Goal: Transaction & Acquisition: Purchase product/service

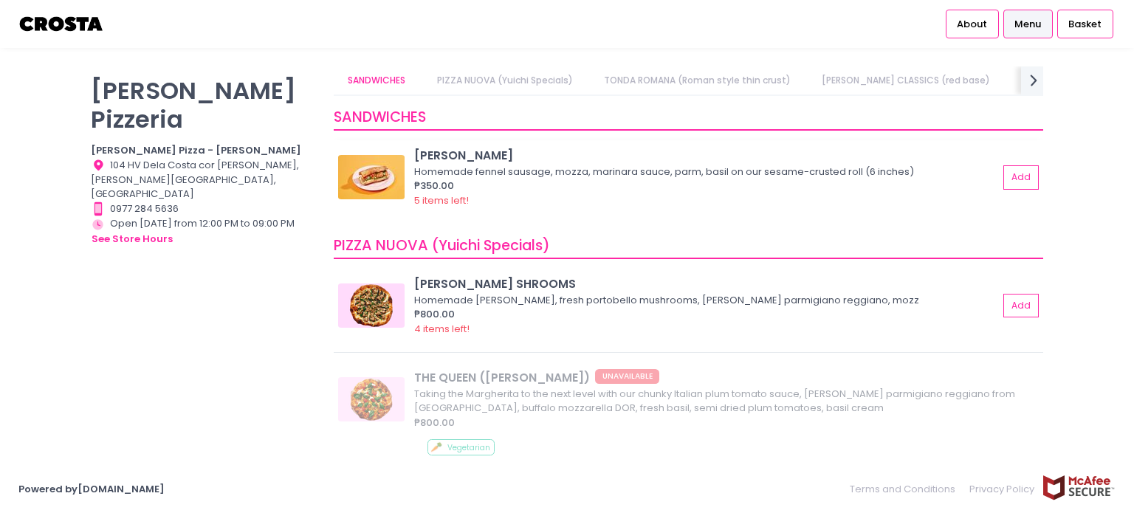
click at [376, 185] on img at bounding box center [371, 177] width 66 height 44
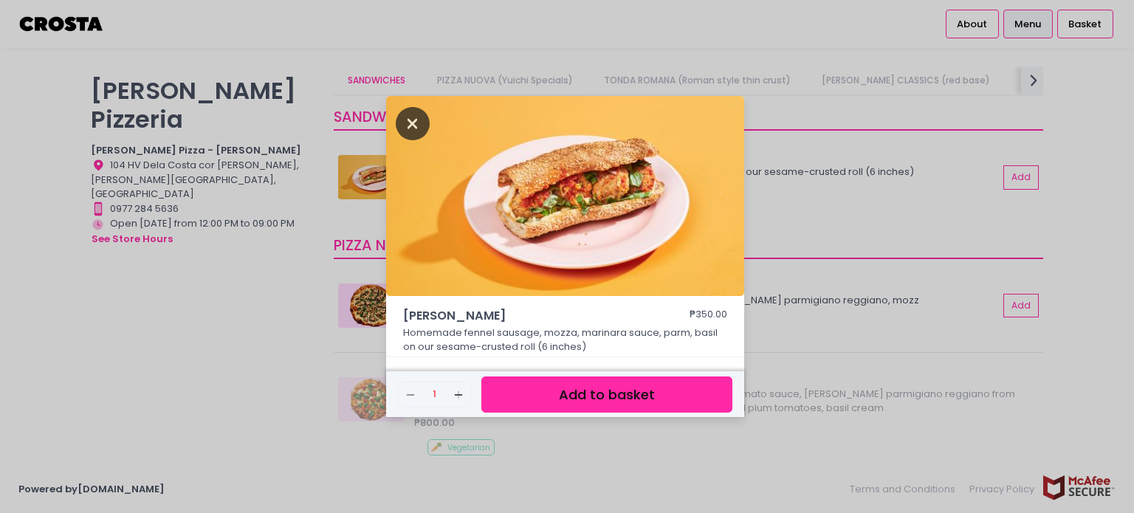
click at [413, 124] on icon "Close" at bounding box center [413, 123] width 34 height 33
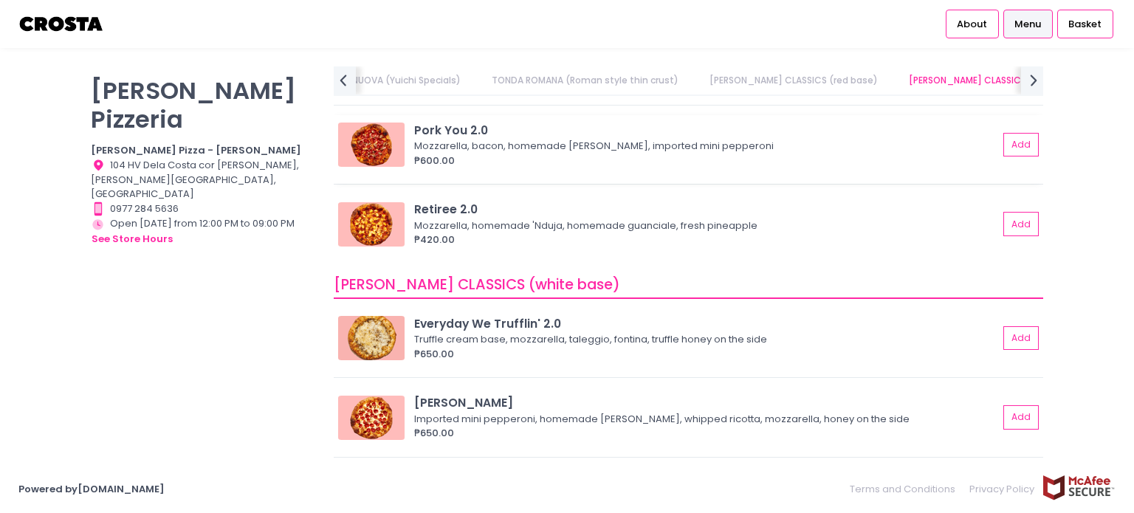
scroll to position [886, 0]
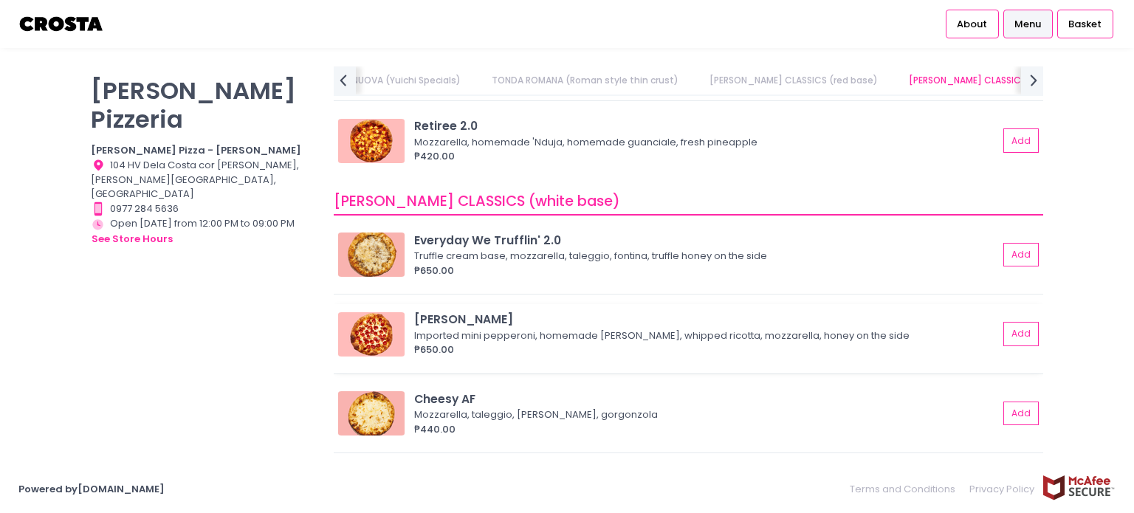
click at [527, 336] on div "Imported mini pepperoni, homemade [PERSON_NAME], whipped ricotta, mozzarella, h…" at bounding box center [704, 336] width 580 height 15
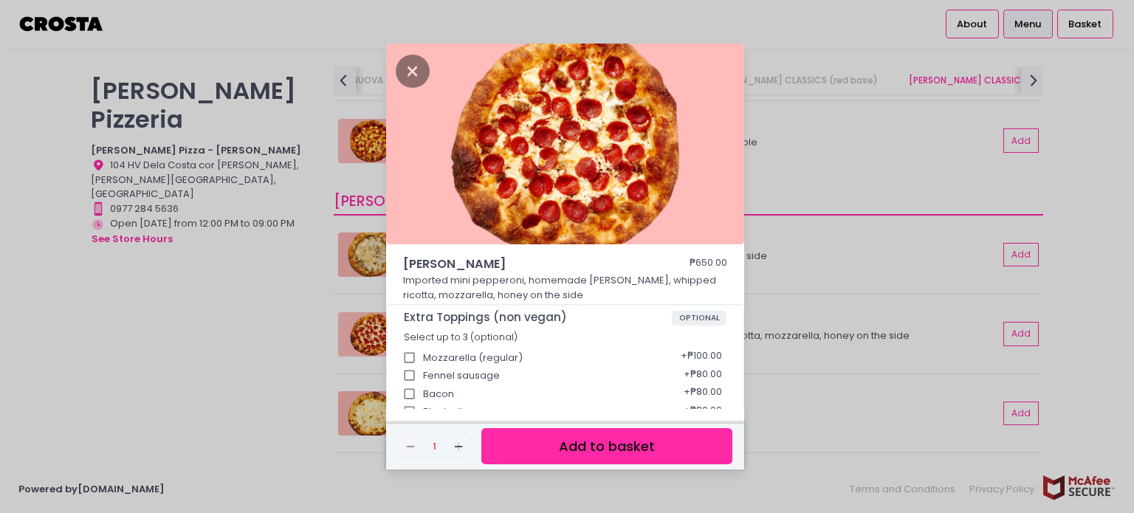
click at [824, 184] on div "[PERSON_NAME] ₱650.00 Imported mini pepperoni, homemade [PERSON_NAME], whipped …" at bounding box center [567, 256] width 1134 height 513
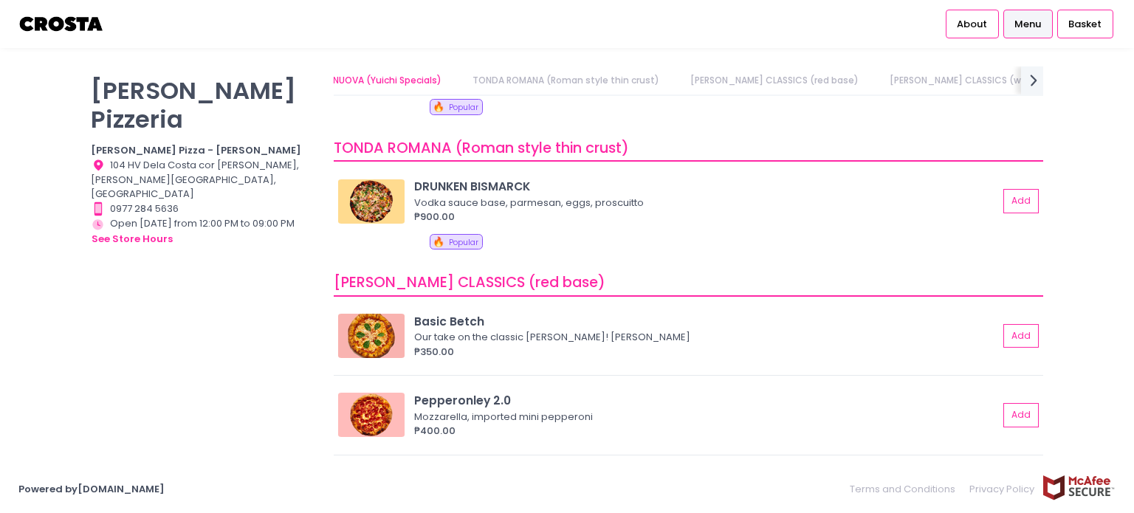
scroll to position [0, 0]
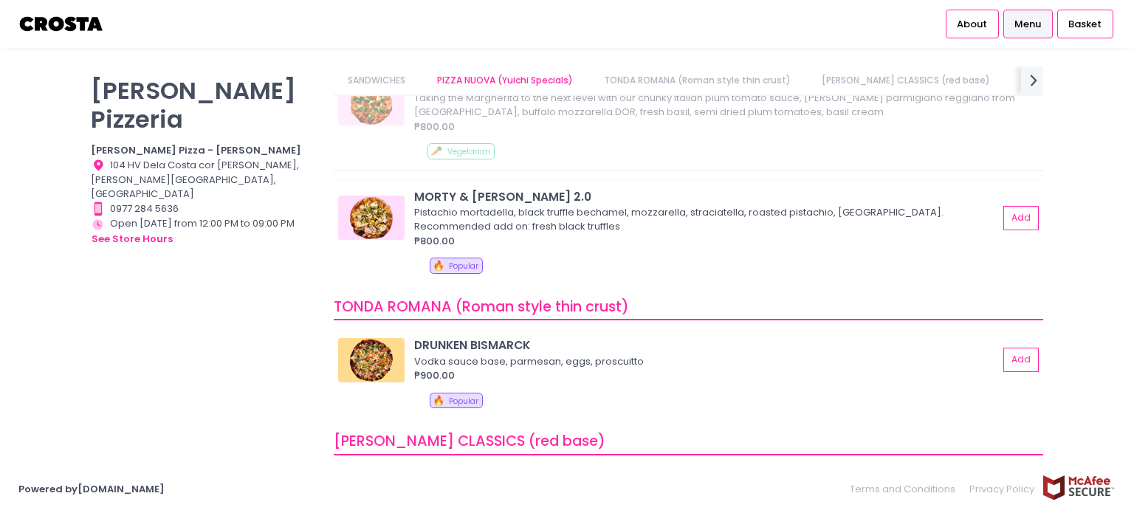
click at [515, 234] on div "₱800.00" at bounding box center [706, 241] width 584 height 15
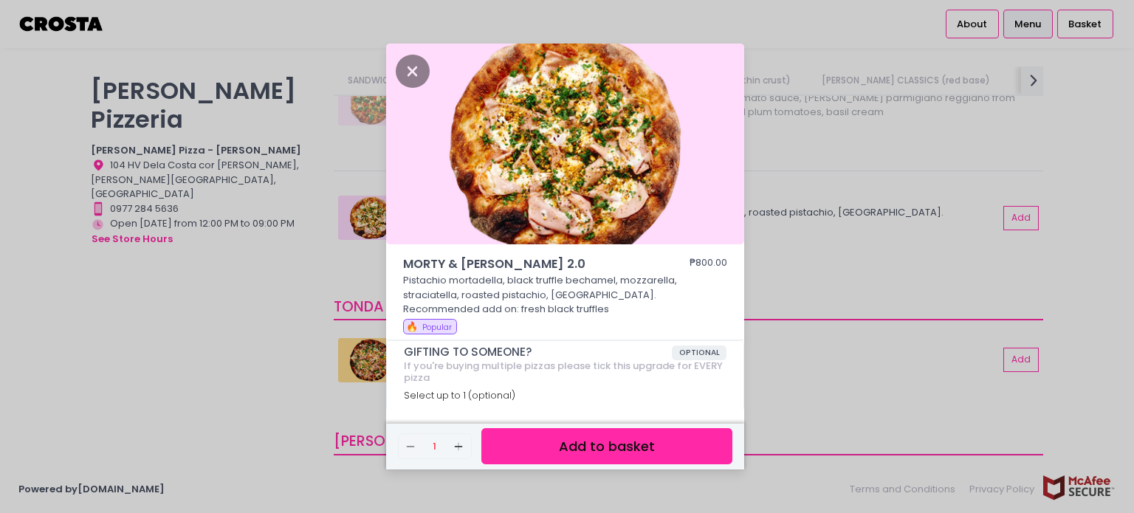
click at [535, 197] on img at bounding box center [565, 144] width 358 height 201
click at [410, 72] on icon "Close" at bounding box center [413, 71] width 34 height 33
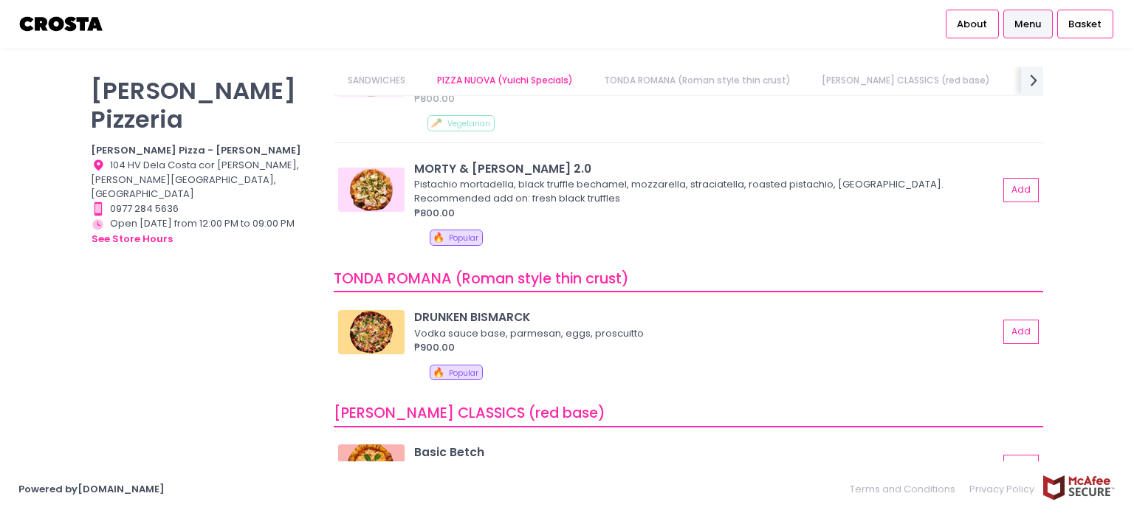
scroll to position [148, 0]
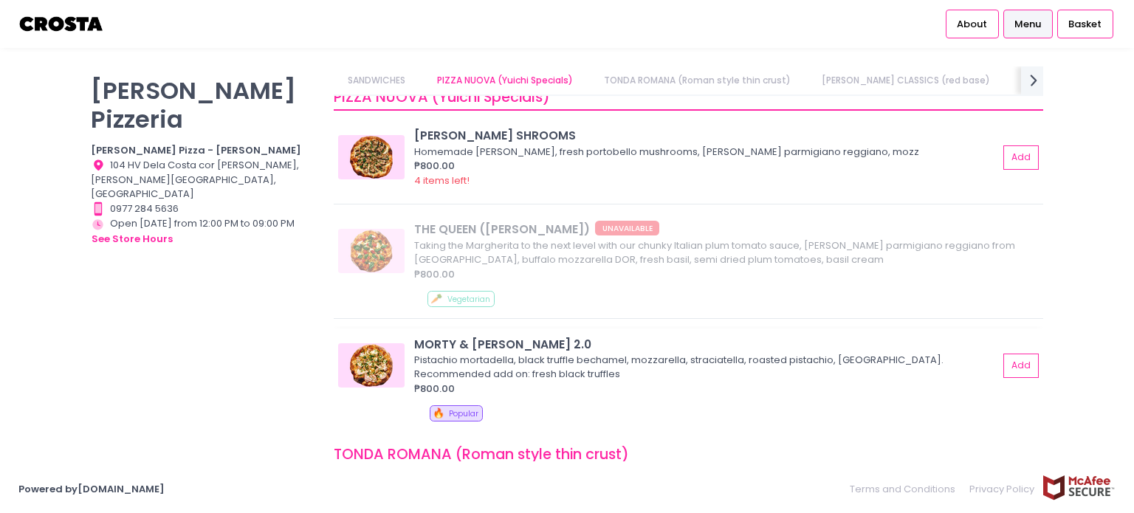
click at [531, 348] on div "MORTY & [PERSON_NAME] 2.0" at bounding box center [706, 344] width 584 height 17
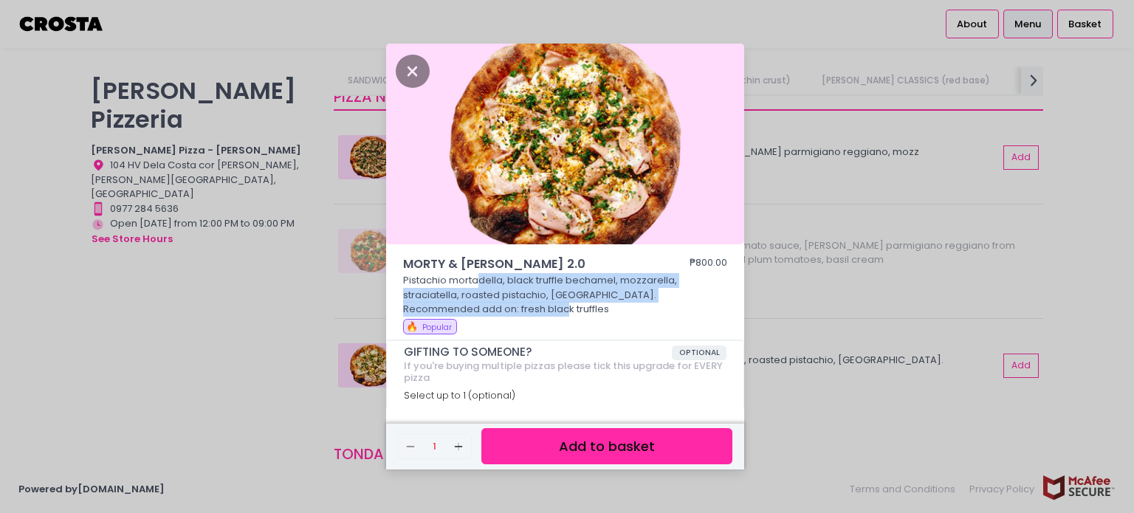
drag, startPoint x: 478, startPoint y: 281, endPoint x: 491, endPoint y: 314, distance: 35.1
click at [491, 314] on p "Pistachio mortadella, black truffle bechamel, mozzarella, straciatella, roasted…" at bounding box center [565, 295] width 325 height 44
click at [491, 310] on p "Pistachio mortadella, black truffle bechamel, mozzarella, straciatella, roasted…" at bounding box center [565, 295] width 325 height 44
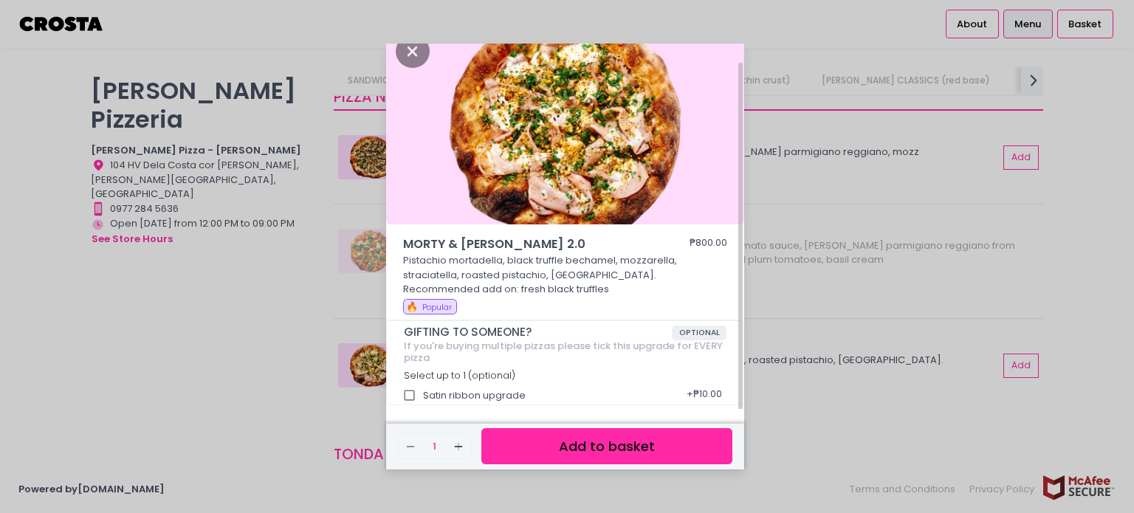
scroll to position [0, 0]
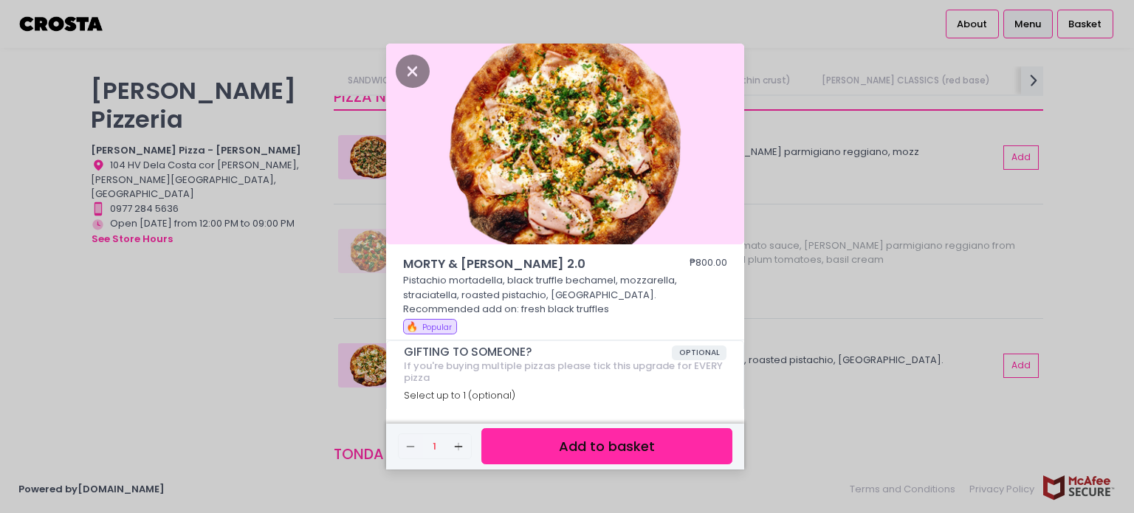
click at [549, 439] on button "Add to basket" at bounding box center [606, 446] width 251 height 36
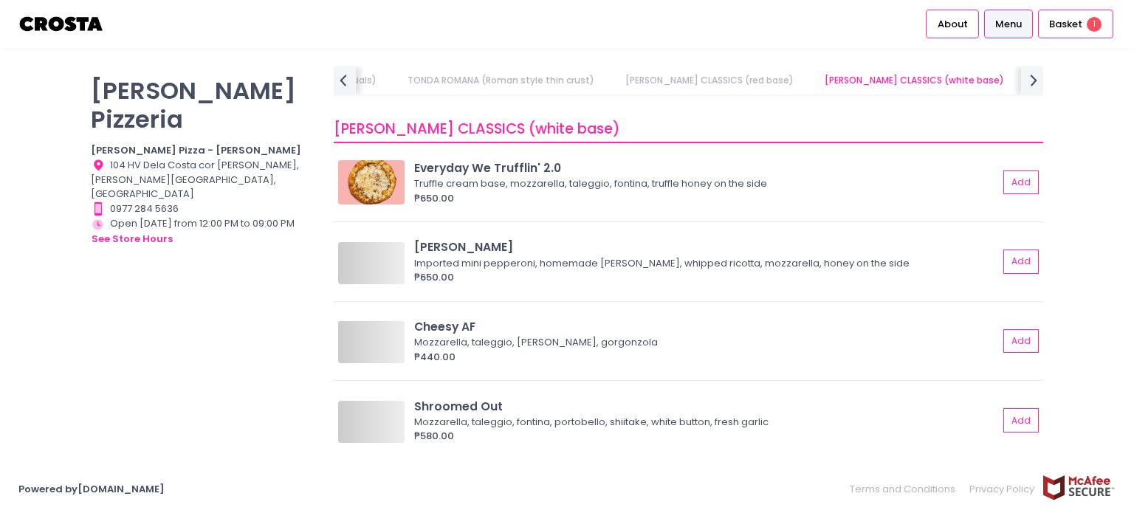
scroll to position [960, 0]
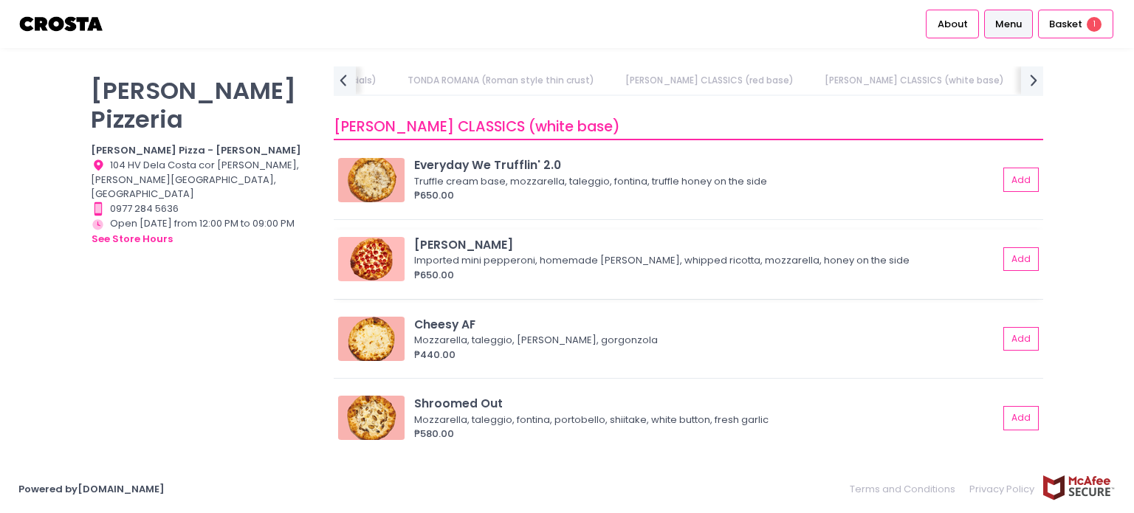
click at [519, 241] on div "[PERSON_NAME]" at bounding box center [706, 244] width 584 height 17
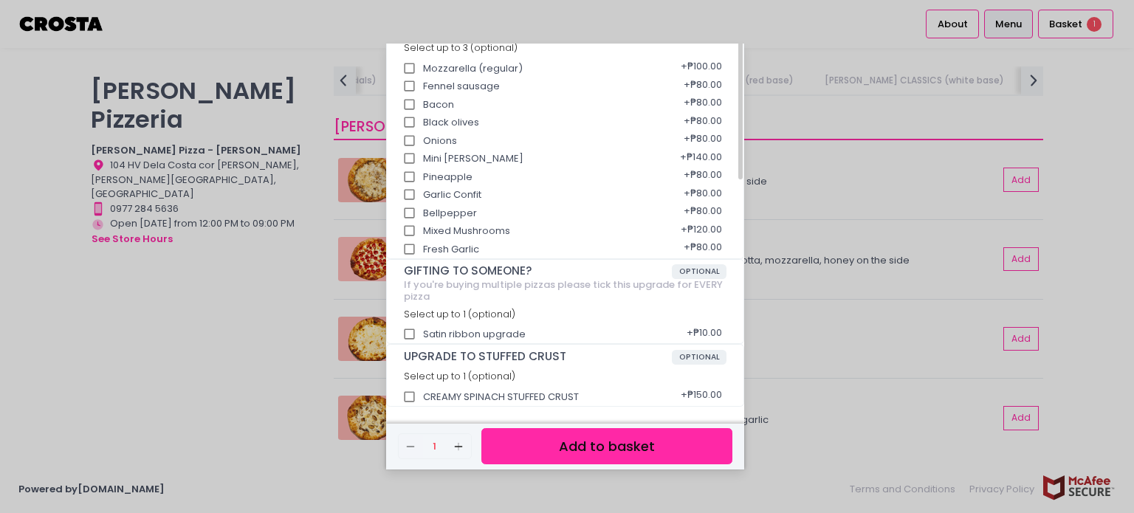
scroll to position [0, 0]
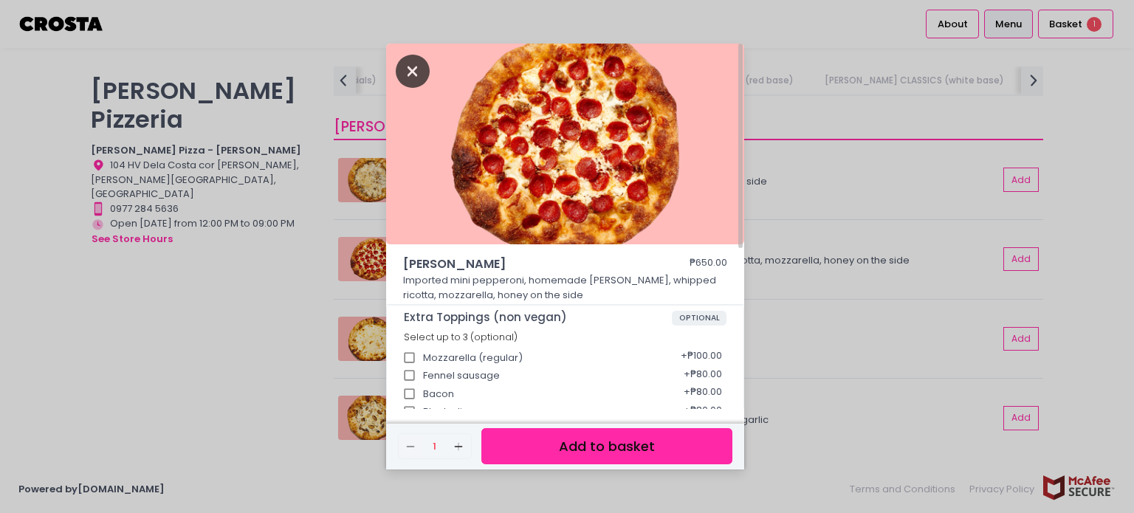
click at [405, 65] on icon "Close" at bounding box center [413, 71] width 34 height 33
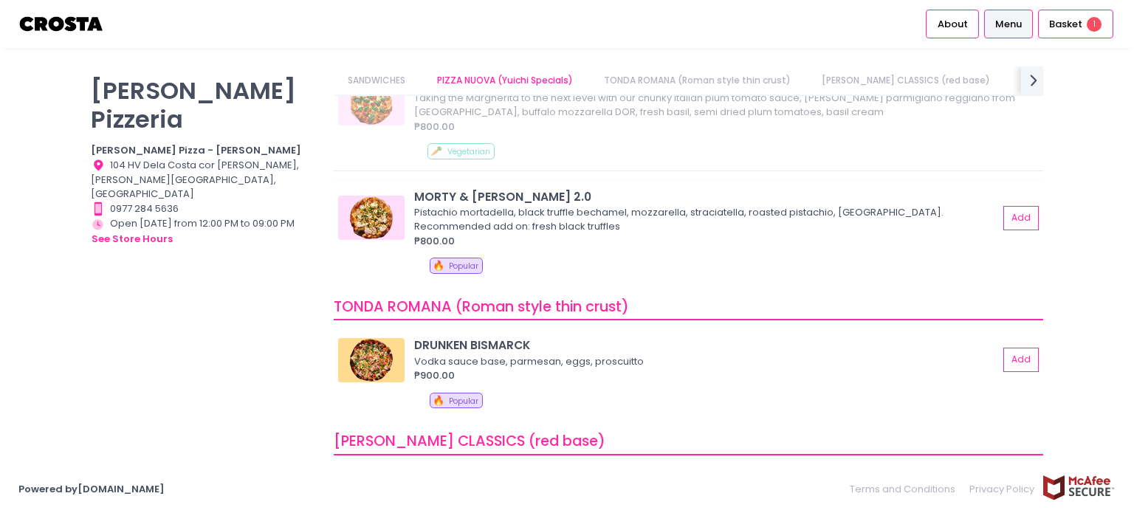
click at [484, 236] on div "₱800.00" at bounding box center [706, 241] width 584 height 15
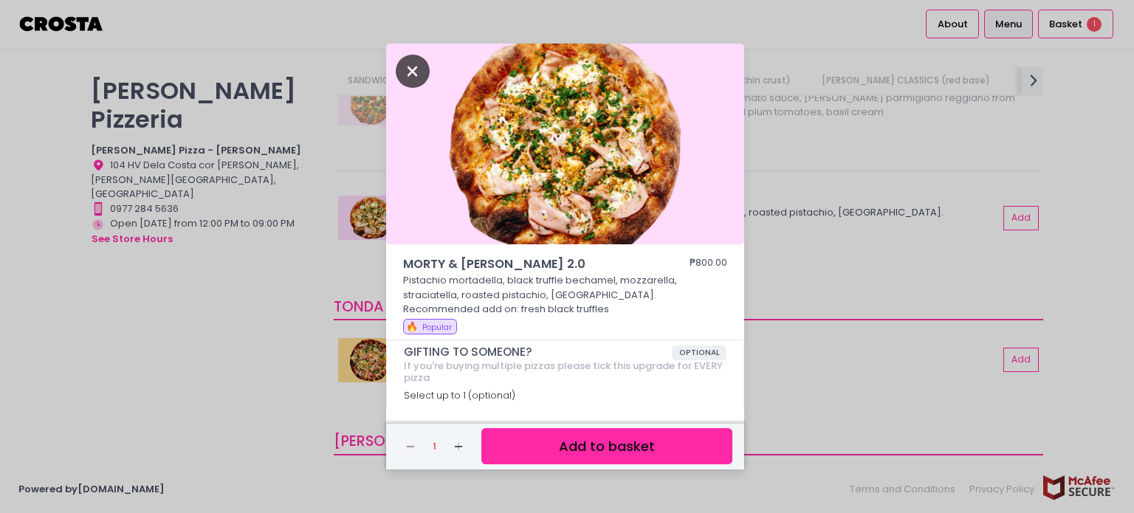
click at [410, 63] on icon "Close" at bounding box center [413, 71] width 34 height 33
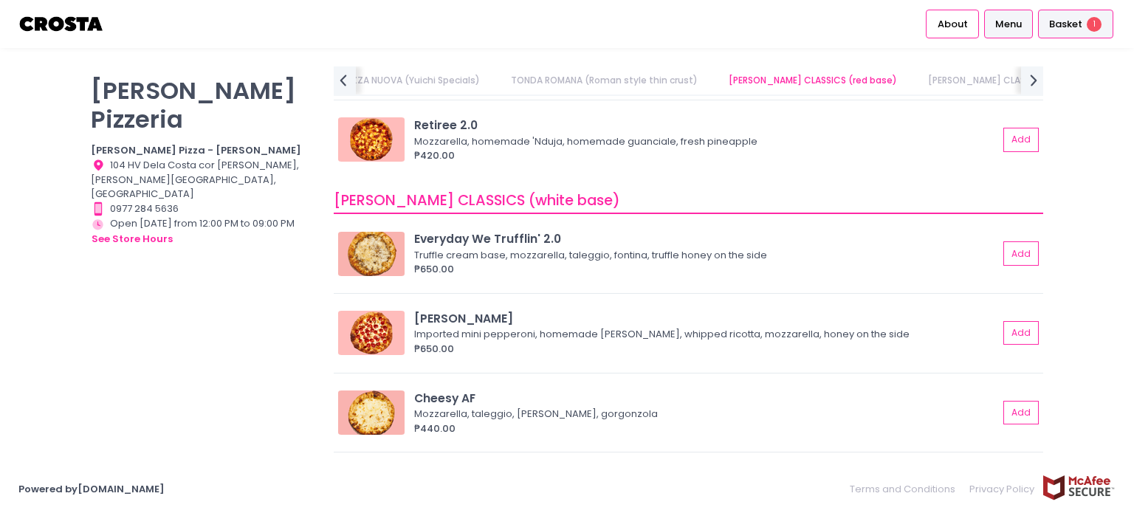
click at [1054, 29] on span "Basket" at bounding box center [1065, 24] width 33 height 15
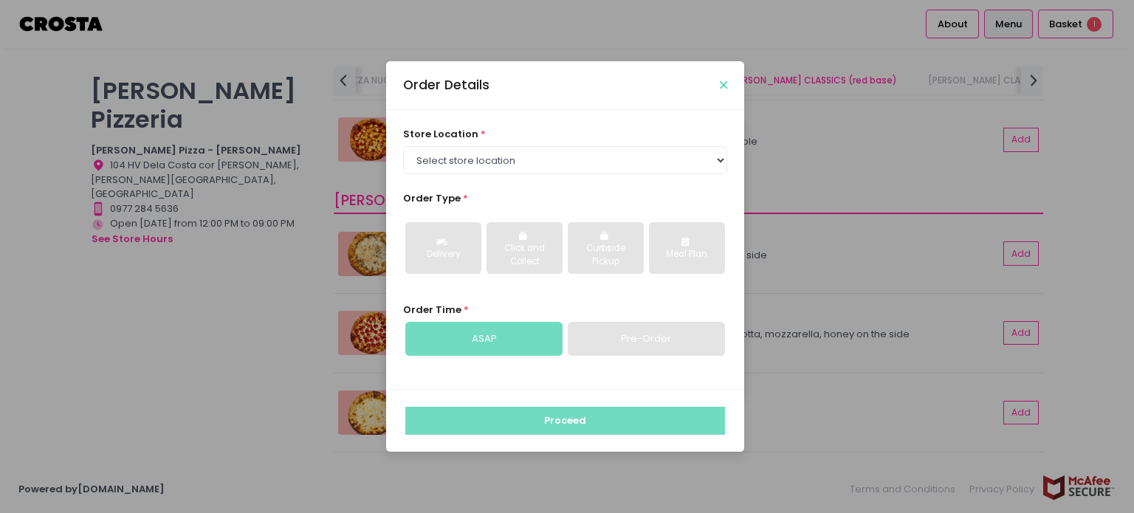
click at [723, 79] on div "Order Details" at bounding box center [565, 85] width 358 height 49
click at [723, 85] on icon "Close" at bounding box center [723, 85] width 7 height 11
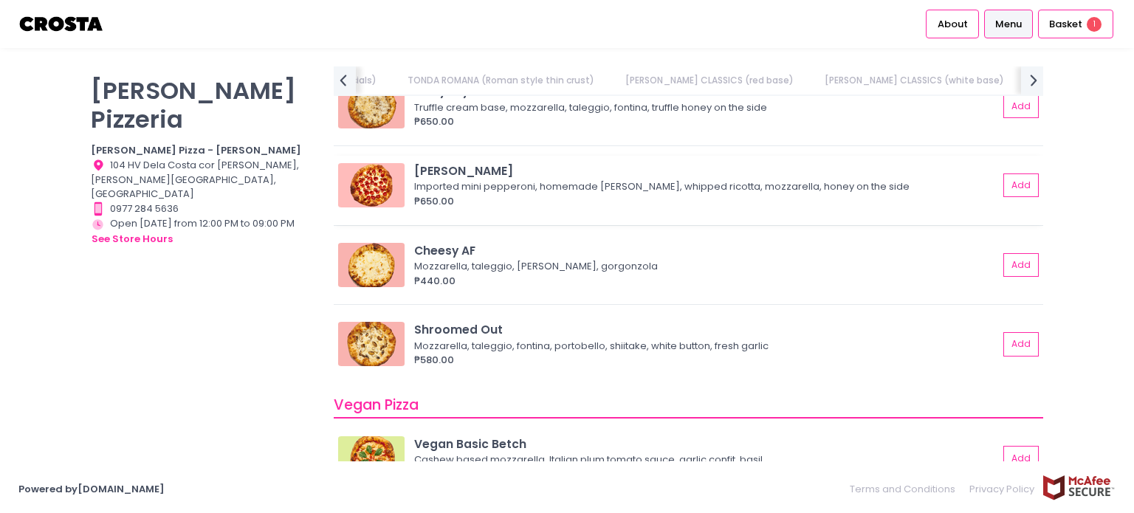
click at [622, 205] on div "₱650.00" at bounding box center [706, 201] width 584 height 15
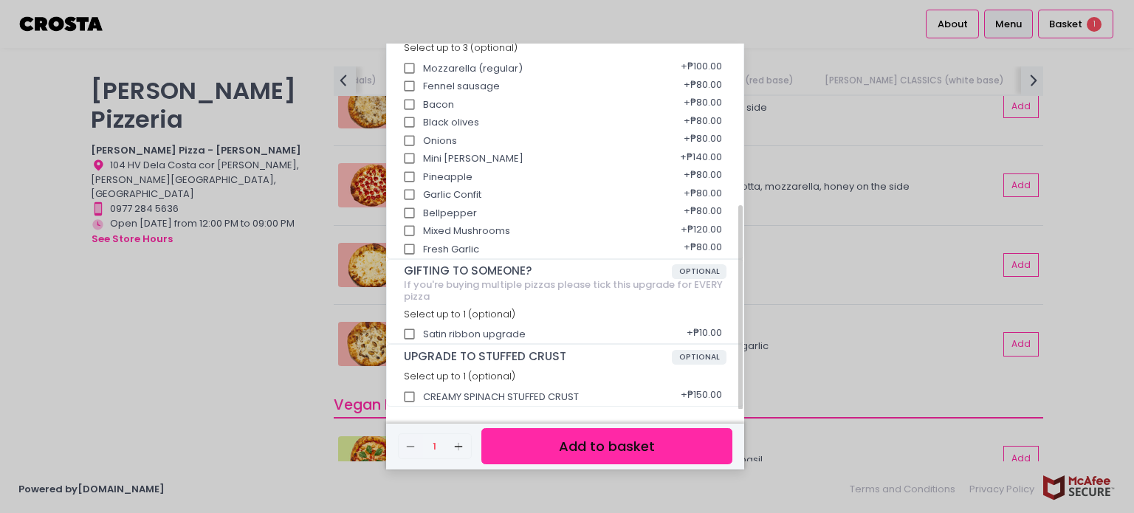
click at [414, 395] on input "CREAMY SPINACH STUFFED CRUST" at bounding box center [410, 397] width 28 height 28
checkbox input "true"
click at [577, 451] on button "Add to basket" at bounding box center [606, 446] width 251 height 36
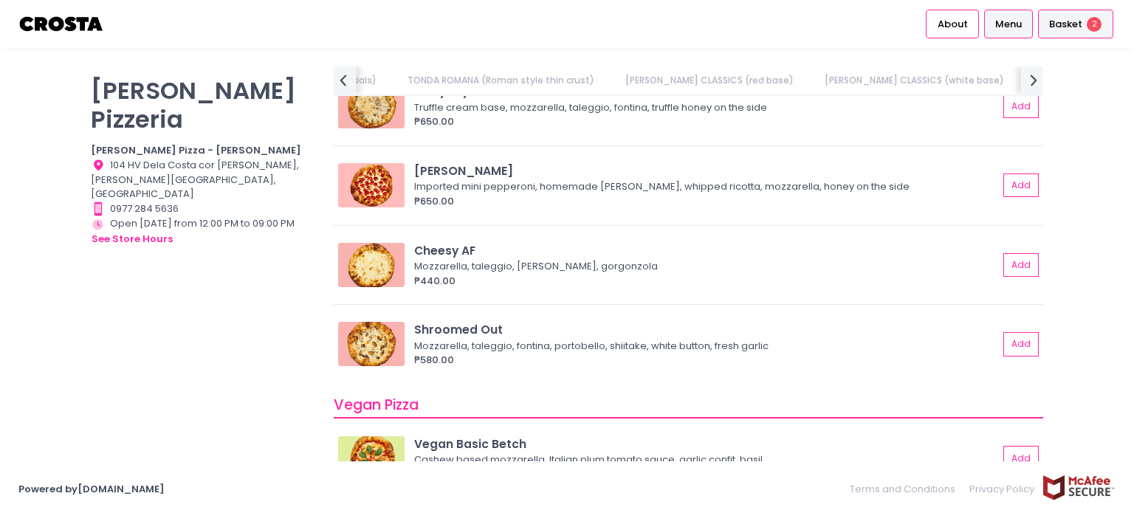
click at [1056, 27] on span "Basket" at bounding box center [1065, 24] width 33 height 15
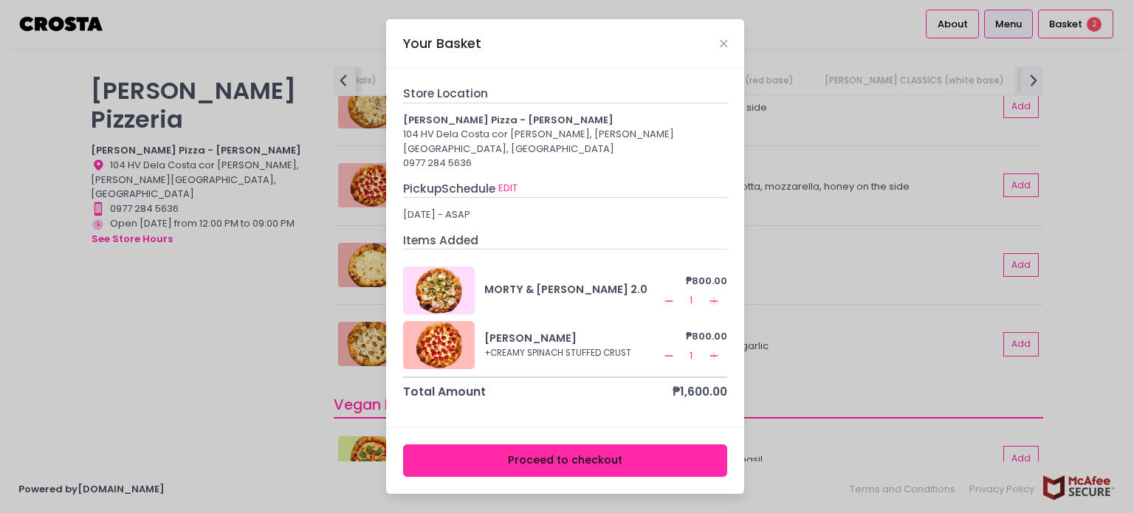
click at [673, 295] on icon "Remove Created with Sketch." at bounding box center [669, 301] width 12 height 12
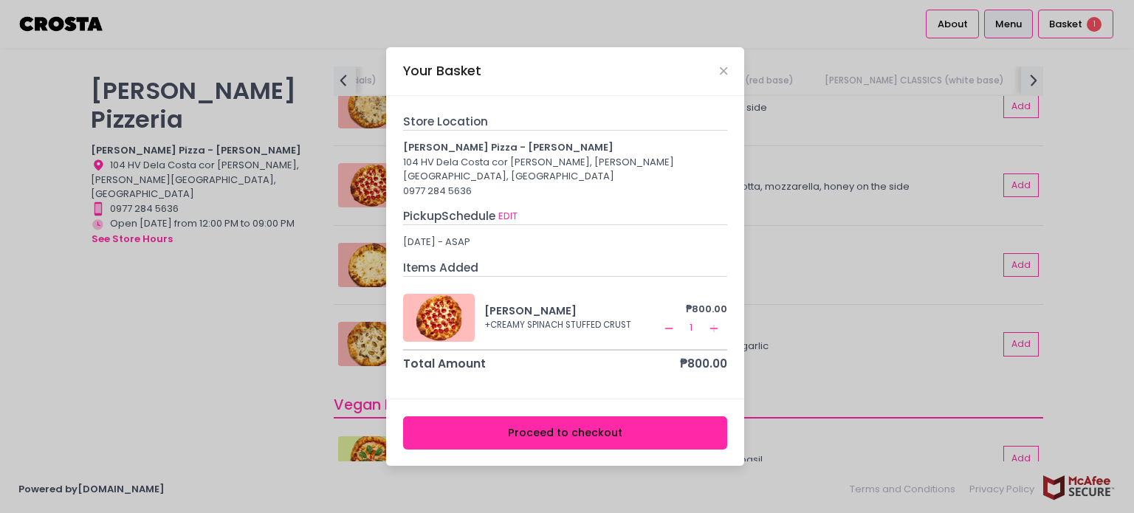
click at [619, 419] on button "Proceed to checkout" at bounding box center [565, 432] width 325 height 33
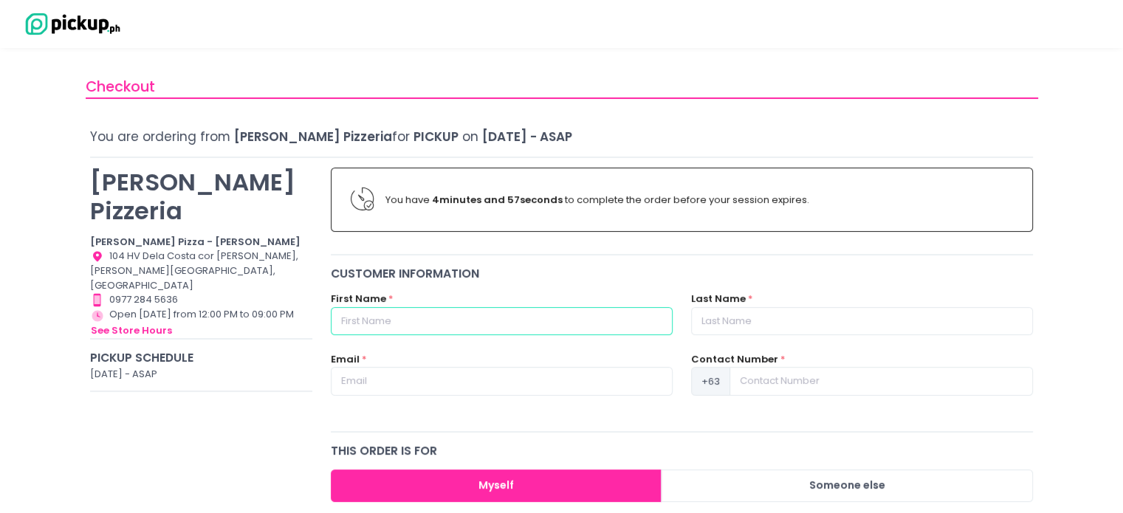
click at [399, 326] on input "text" at bounding box center [502, 321] width 342 height 28
type input "Julienne"
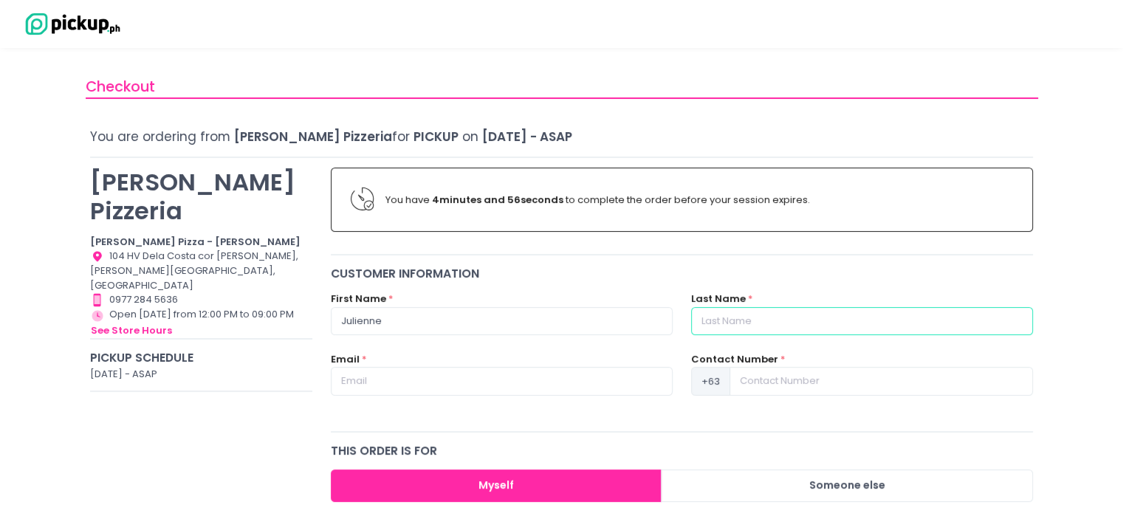
type input "[PERSON_NAME]"
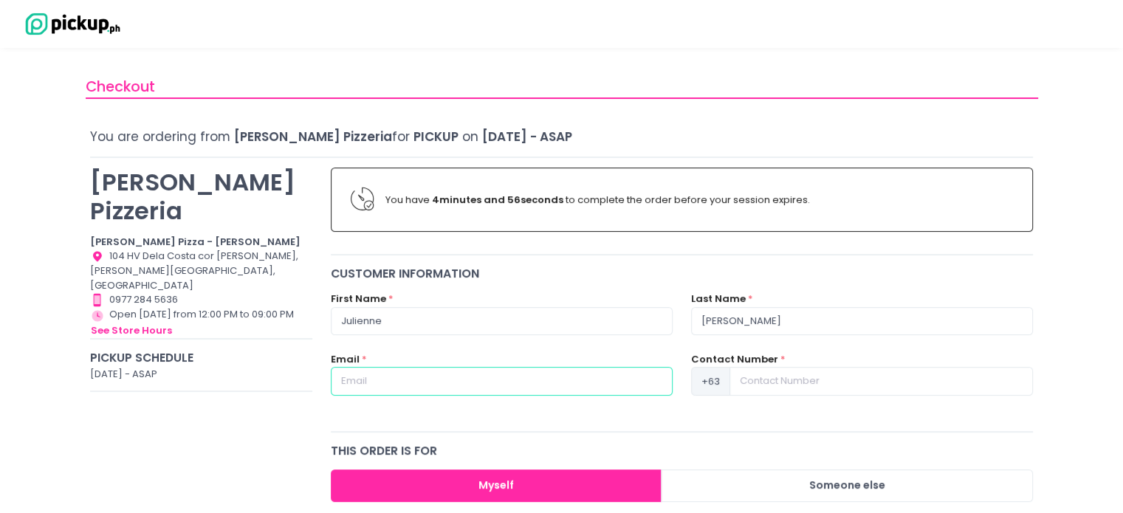
type input "[EMAIL_ADDRESS][PERSON_NAME][DOMAIN_NAME]"
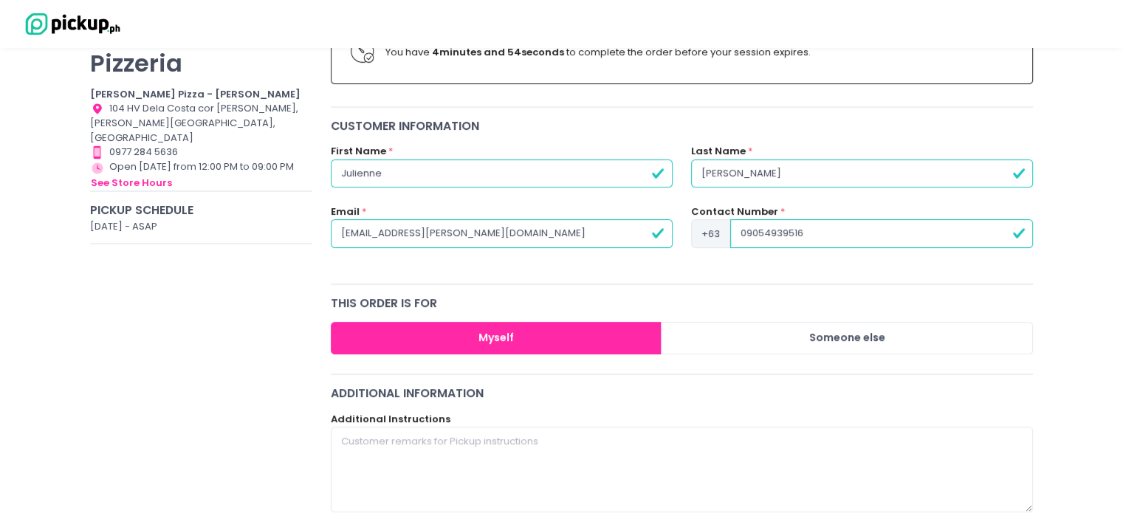
click at [745, 230] on input "09054939516" at bounding box center [881, 233] width 303 height 28
type input "9054939516"
click at [679, 295] on div "this order is for" at bounding box center [682, 303] width 703 height 17
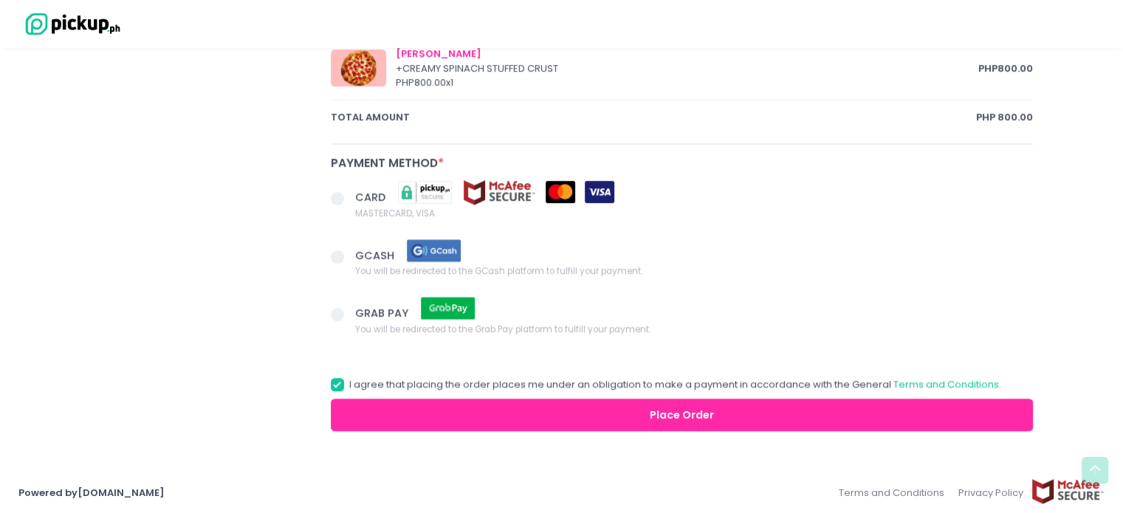
click at [348, 205] on span at bounding box center [343, 200] width 25 height 21
click at [349, 201] on input "CARD MASTERCARD, VISA" at bounding box center [354, 196] width 10 height 10
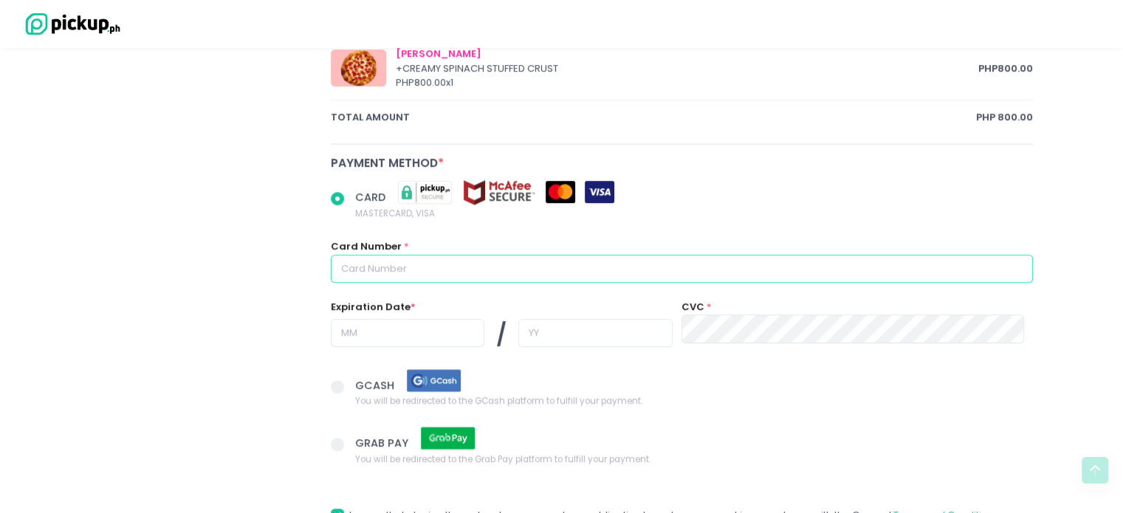
click at [431, 261] on input "text" at bounding box center [682, 269] width 703 height 28
radio input "true"
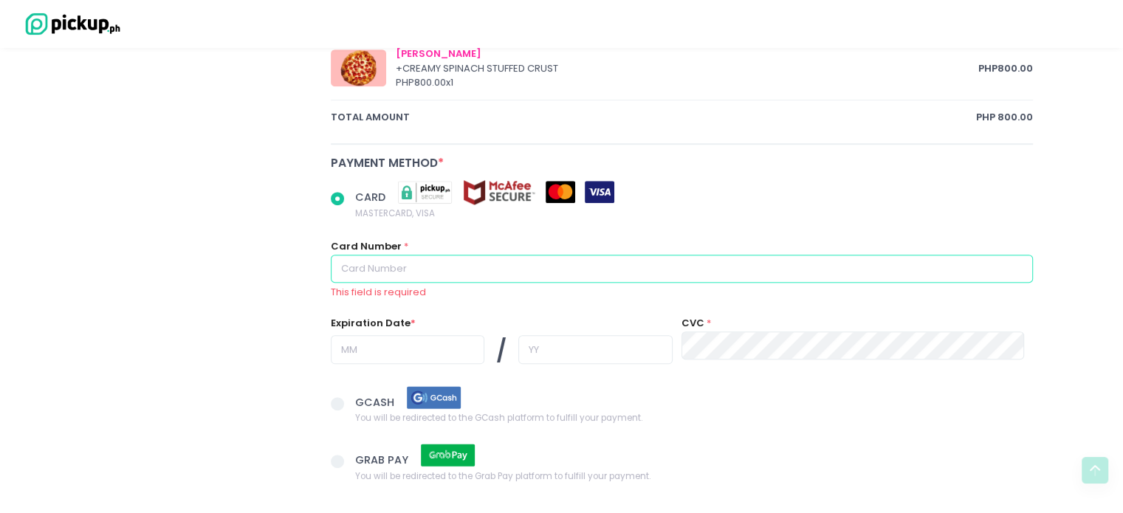
type input "[CREDIT_CARD_NUMBER]"
type input "09"
type input "26"
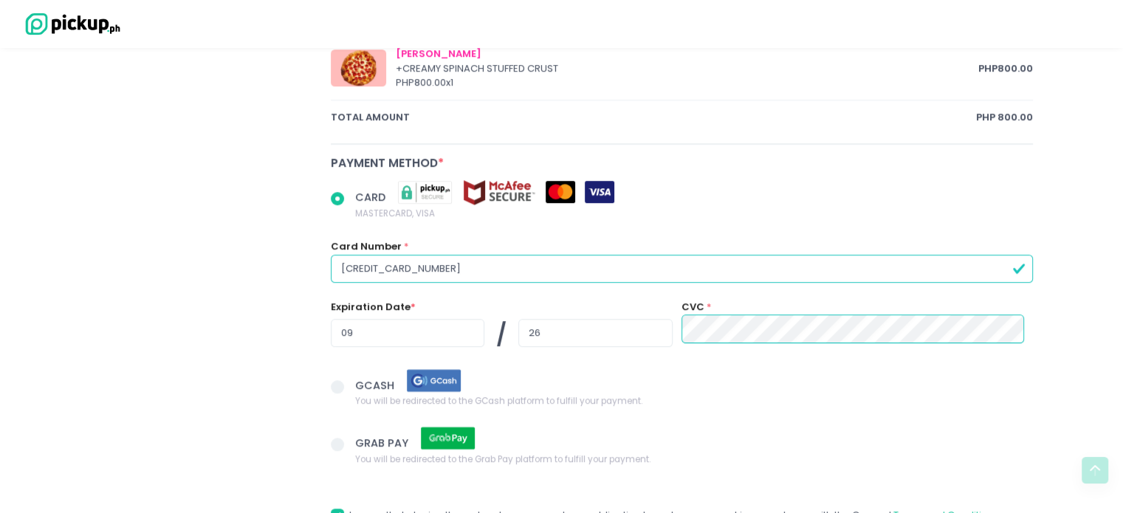
click at [664, 320] on div "Expiration Date * 09 / 26 CVC *" at bounding box center [682, 330] width 703 height 61
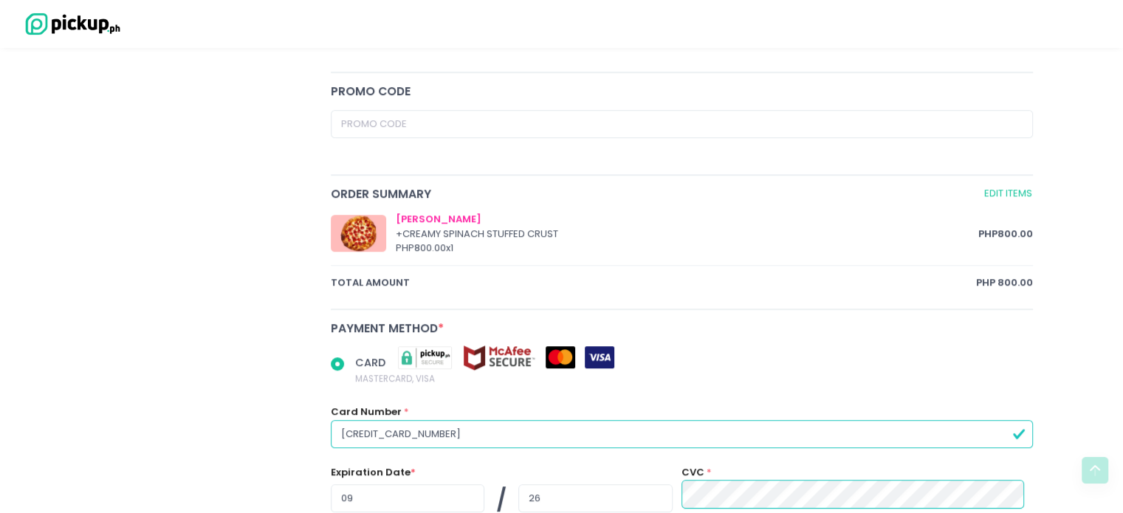
scroll to position [920, 0]
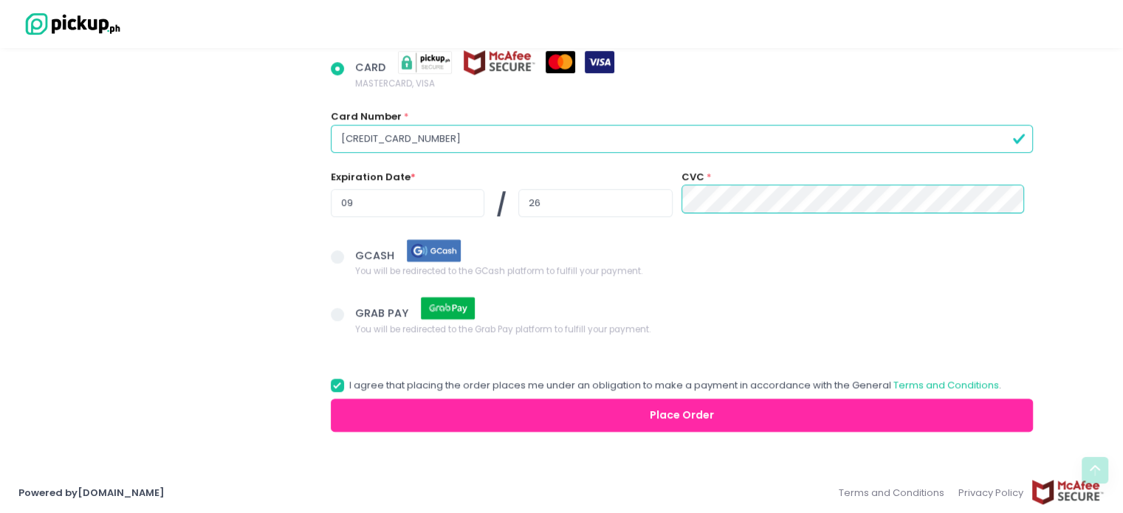
click at [618, 413] on button "Place Order" at bounding box center [682, 415] width 703 height 33
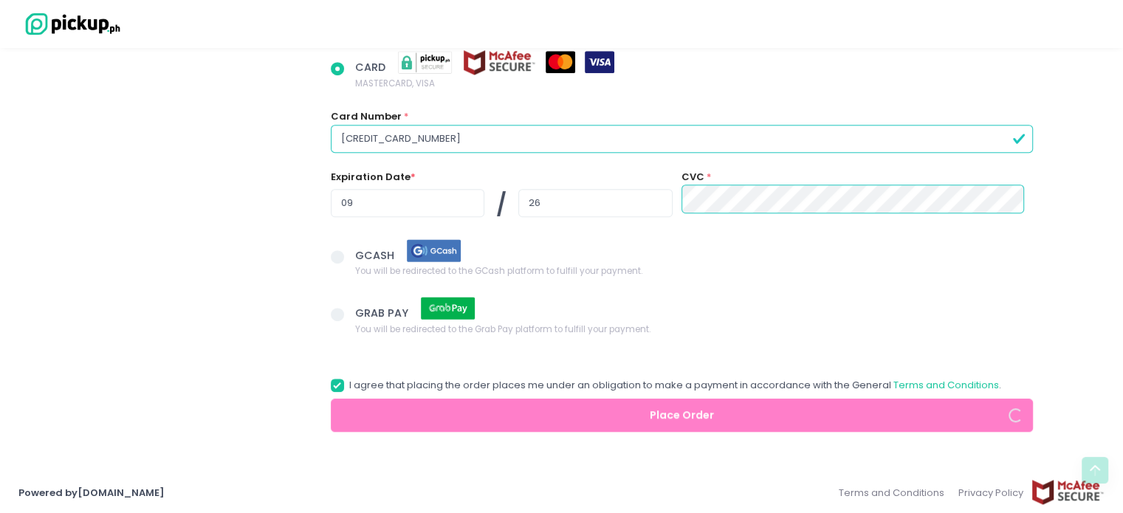
radio input "true"
